Goal: Task Accomplishment & Management: Manage account settings

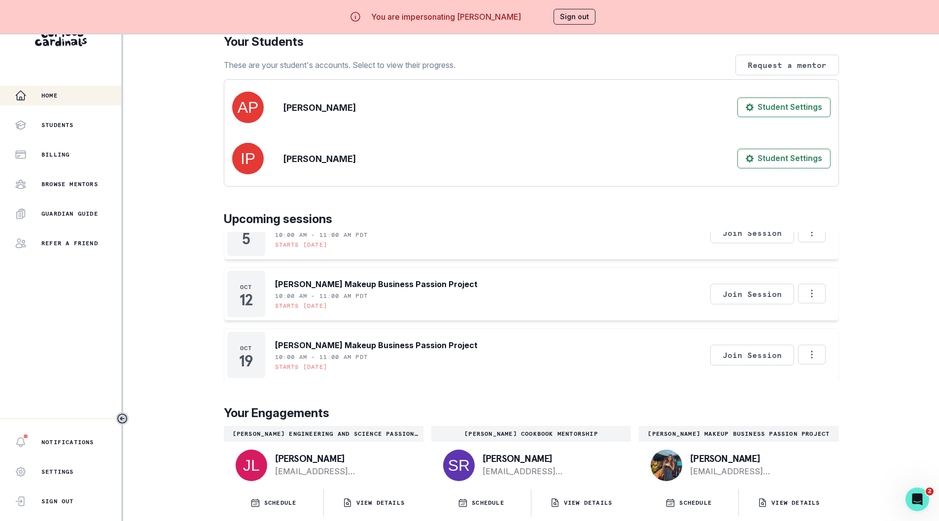
scroll to position [42, 0]
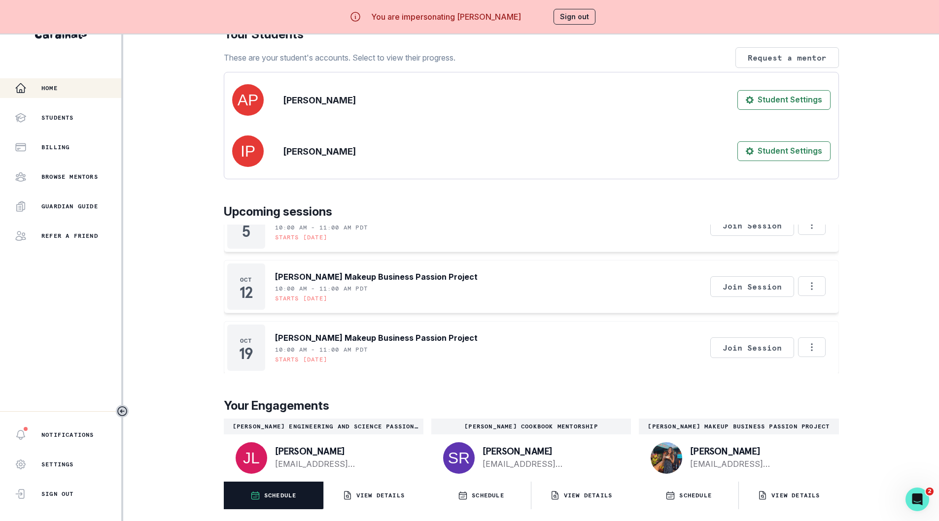
click at [285, 500] on button "SCHEDULE" at bounding box center [274, 496] width 100 height 28
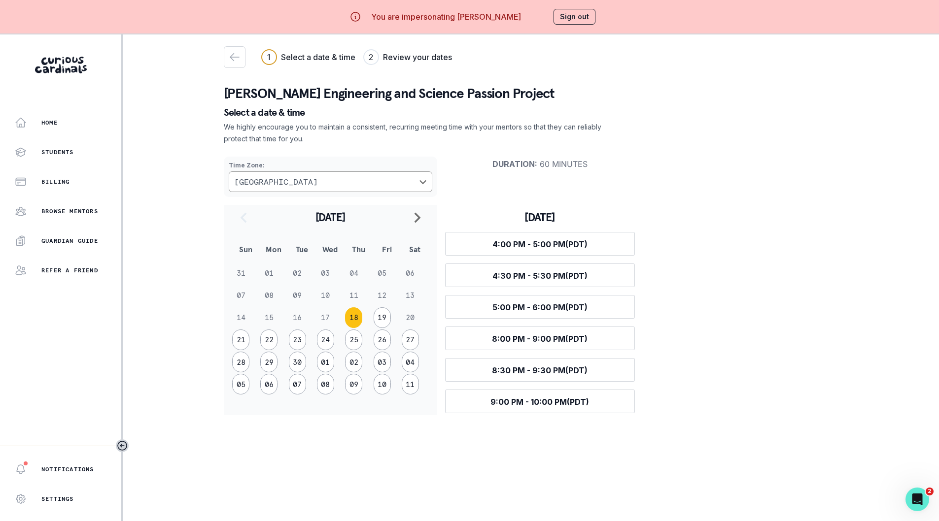
click at [574, 15] on button "Sign out" at bounding box center [574, 17] width 42 height 16
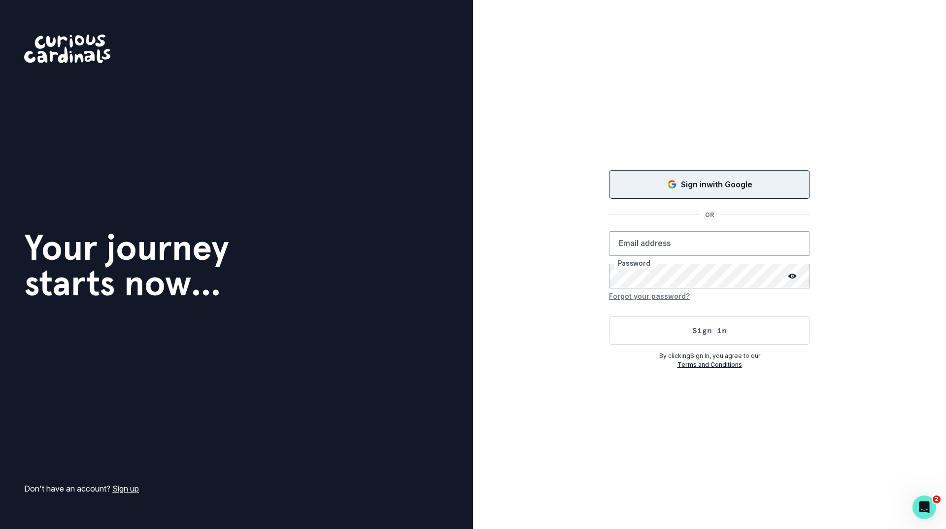
click at [671, 187] on icon "Sign in with Google (GSuite)" at bounding box center [671, 186] width 6 height 3
